Goal: Task Accomplishment & Management: Use online tool/utility

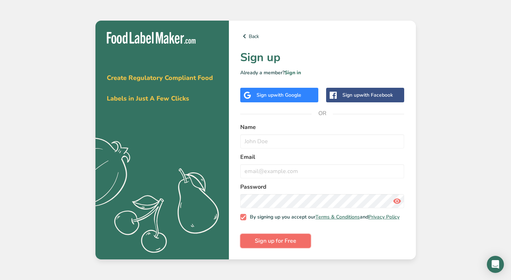
click at [277, 245] on span "Sign up for Free" at bounding box center [276, 240] width 42 height 9
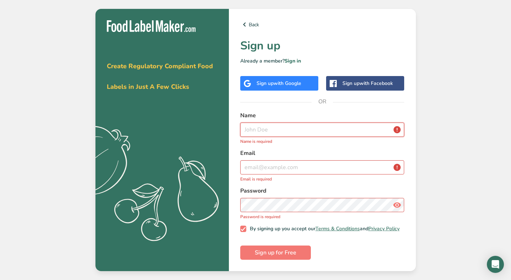
click at [261, 122] on input "text" at bounding box center [322, 129] width 164 height 14
click at [272, 82] on div "Sign up with Google" at bounding box center [279, 82] width 45 height 7
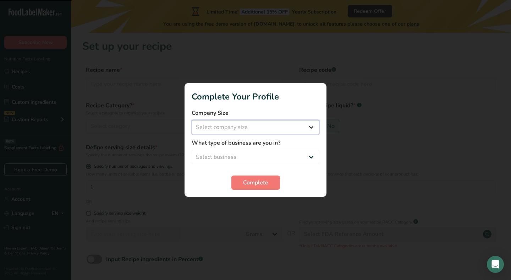
click at [224, 125] on select "Select company size Fewer than 10 Employees 10 to 50 Employees 51 to 500 Employ…" at bounding box center [256, 127] width 128 height 14
select select "1"
click at [224, 157] on select "Select business Packaged Food Manufacturer Restaurant & Cafe Bakery Meal Plans …" at bounding box center [256, 157] width 128 height 14
select select "1"
click at [241, 183] on button "Complete" at bounding box center [255, 182] width 49 height 14
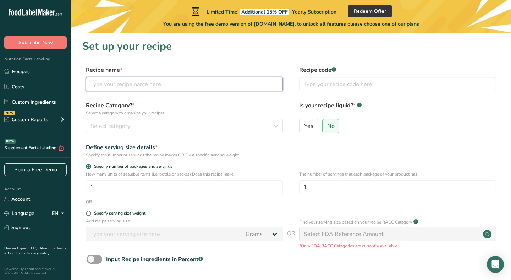
click at [147, 86] on input "text" at bounding box center [184, 84] width 197 height 14
paste input "Nude Unsalted Chips"
type input "Nude Unsalted Chips"
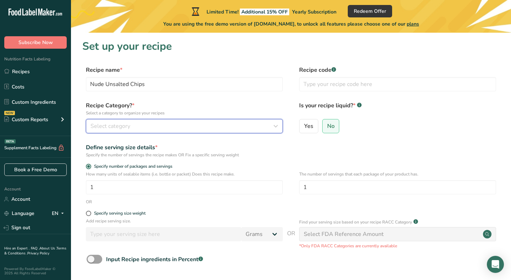
click at [123, 126] on span "Select category" at bounding box center [110, 126] width 40 height 9
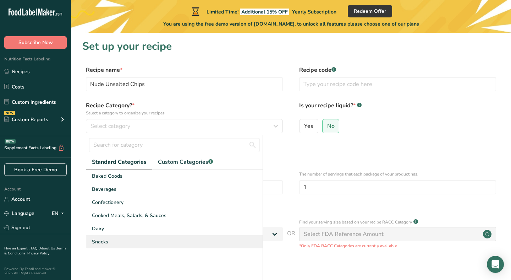
click at [100, 243] on span "Snacks" at bounding box center [100, 241] width 16 height 7
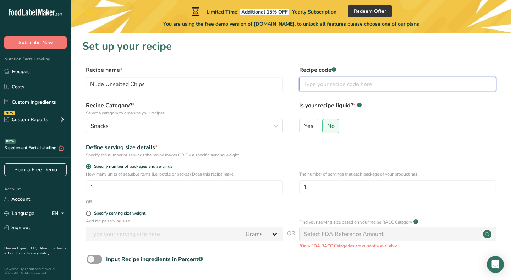
click at [317, 86] on input "text" at bounding box center [397, 84] width 197 height 14
click at [295, 97] on form "Recipe name * Nude Unsalted Chips Recipe code .a-a{fill:#347362;}.b-a{fill:#fff…" at bounding box center [290, 184] width 417 height 237
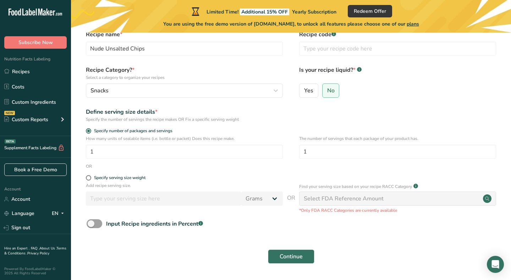
scroll to position [57, 0]
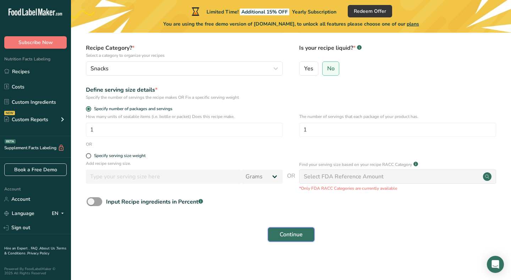
click at [289, 237] on span "Continue" at bounding box center [291, 234] width 23 height 9
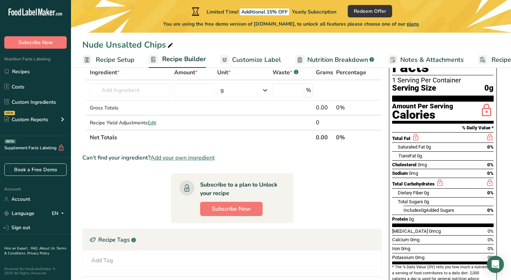
scroll to position [45, 0]
